Goal: Navigation & Orientation: Understand site structure

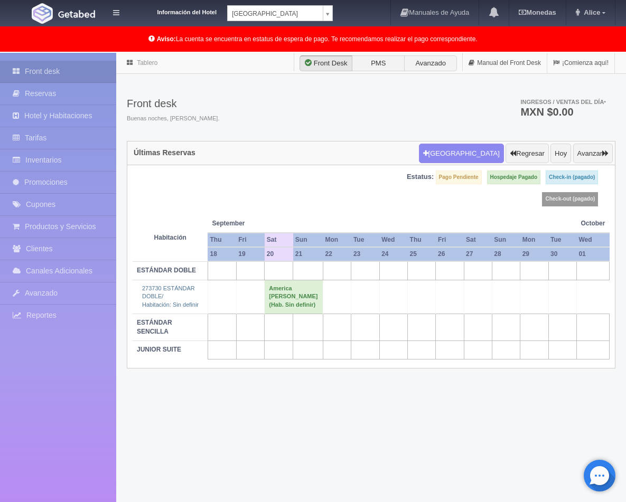
scroll to position [54, 0]
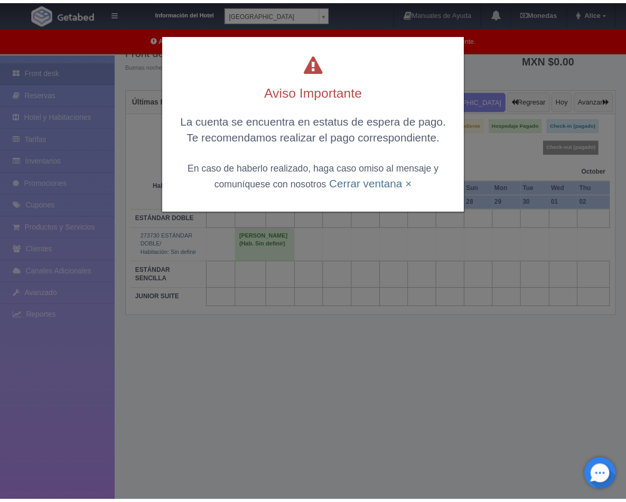
scroll to position [53, 0]
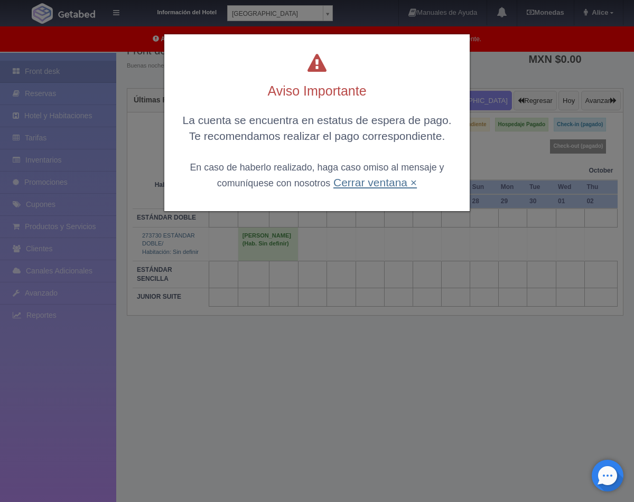
click at [393, 180] on link "Cerrar ventana ×" at bounding box center [374, 182] width 83 height 12
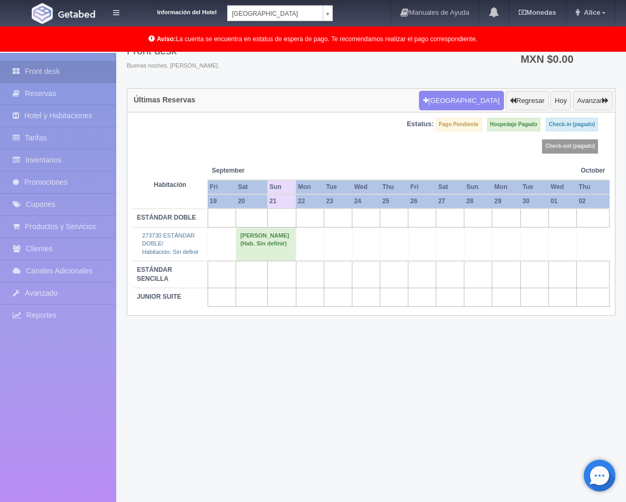
click at [431, 360] on div "Tablero Front Desk PMS Avanzado Manual del Front Desk ¡Comienza aquí! Front des…" at bounding box center [371, 251] width 510 height 503
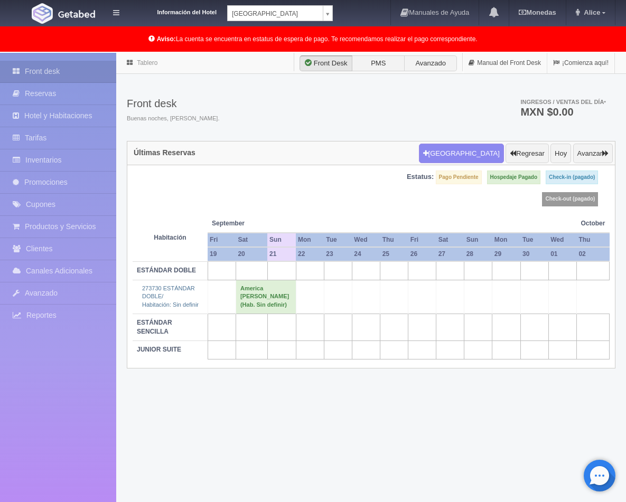
scroll to position [53, 0]
